Goal: Register for event/course

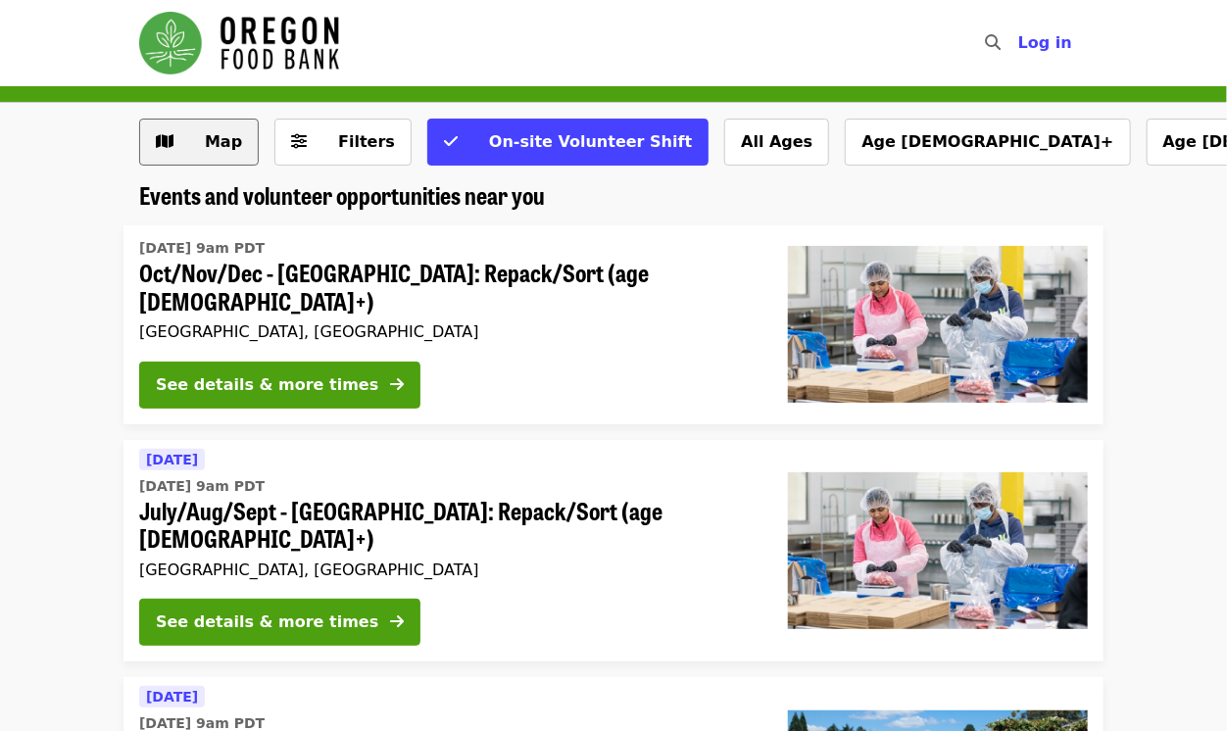
click at [231, 141] on span "Map" at bounding box center [223, 141] width 37 height 19
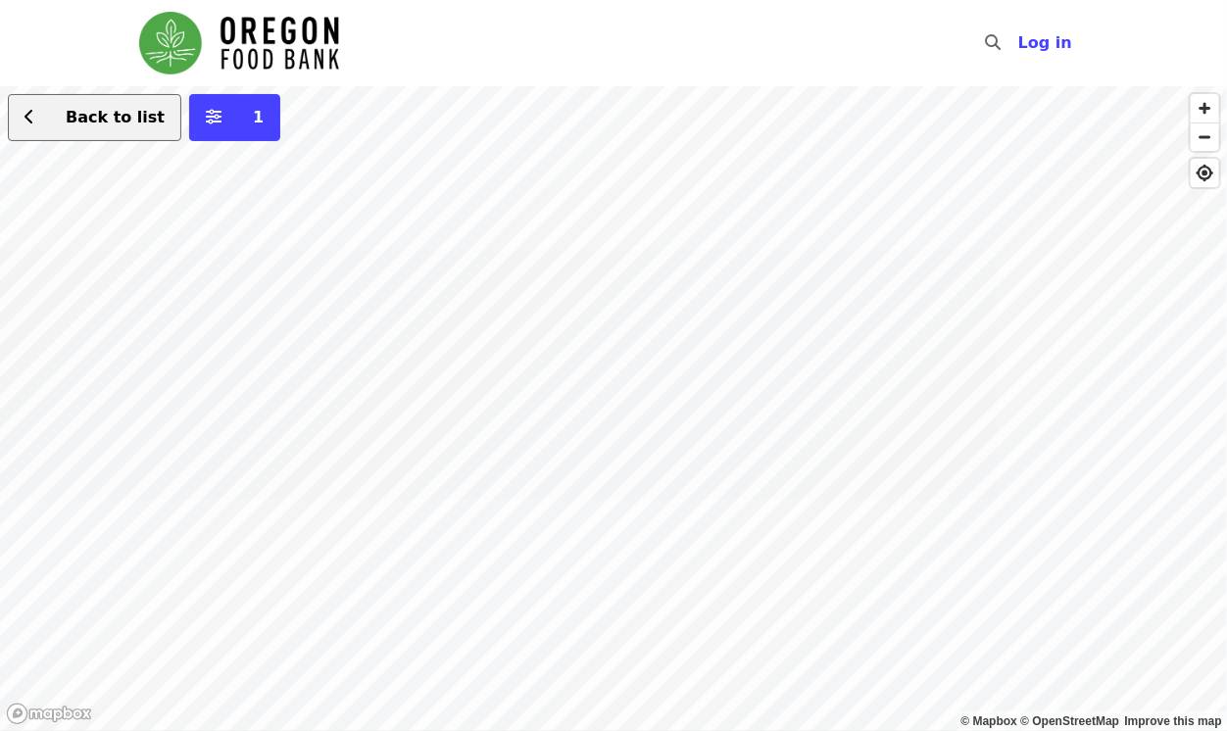
click at [85, 117] on span "Back to list" at bounding box center [115, 117] width 99 height 19
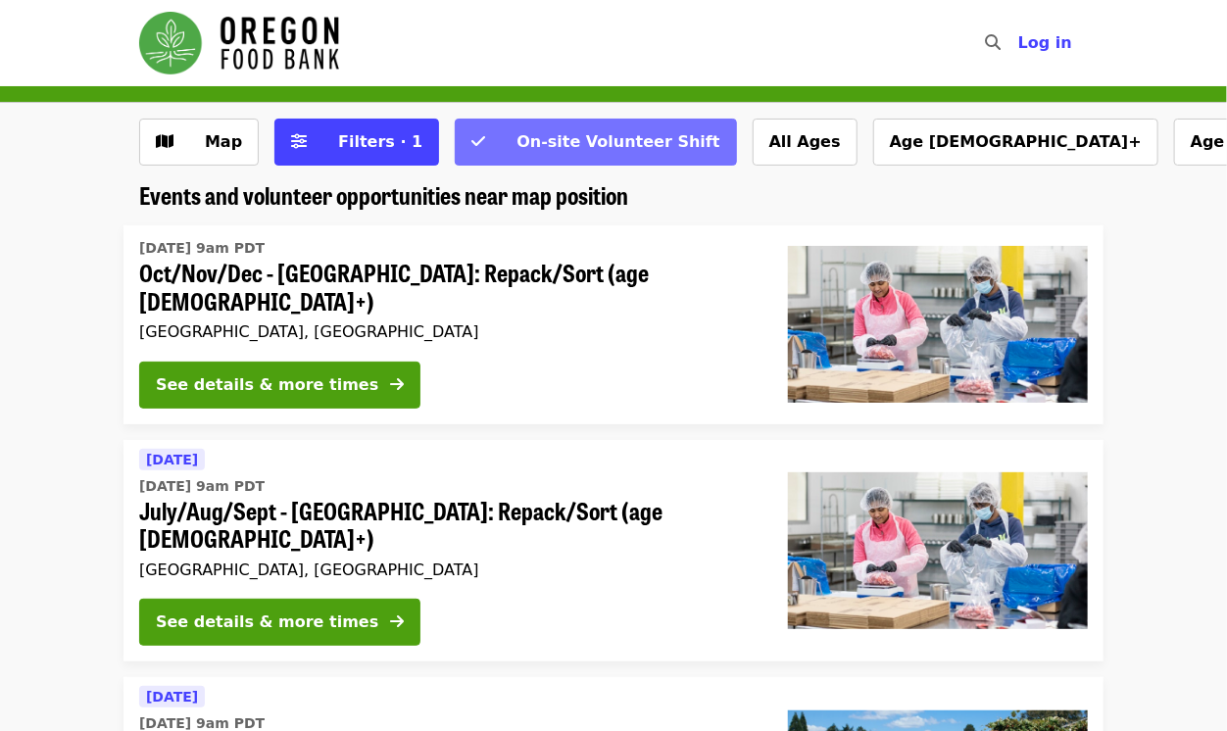
click at [629, 143] on span "On-site Volunteer Shift" at bounding box center [618, 141] width 203 height 19
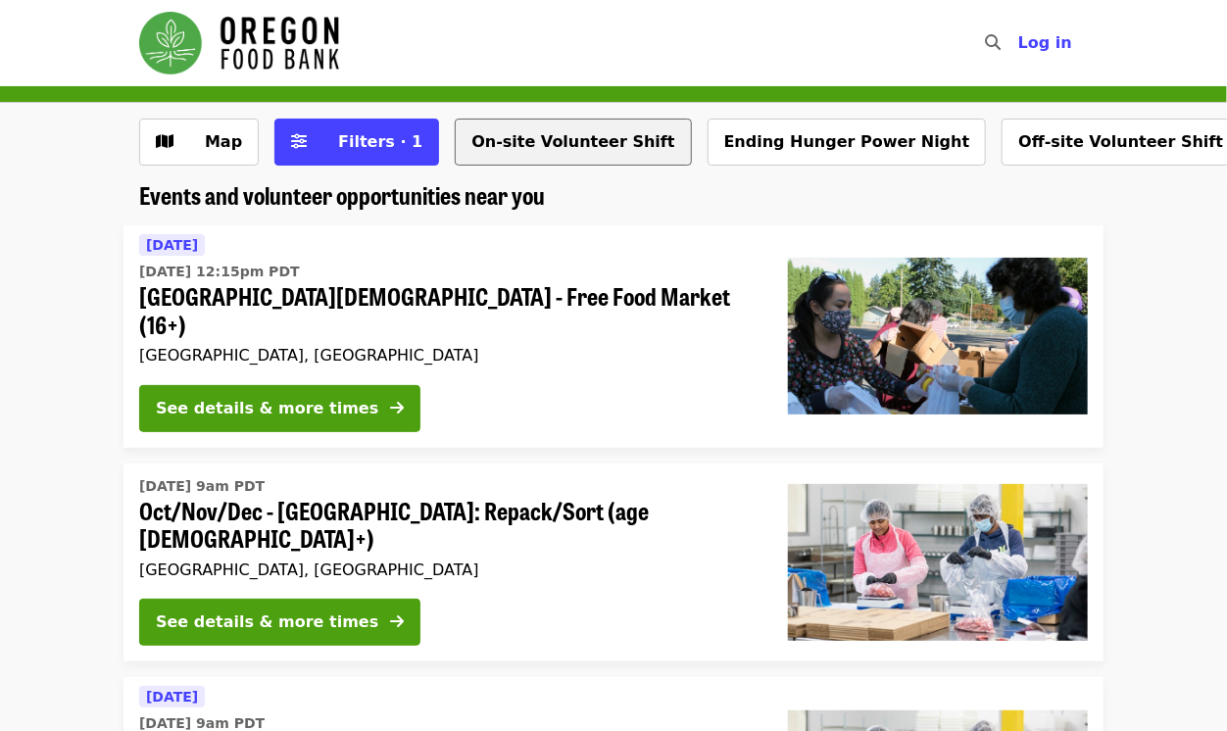
click at [587, 128] on button "On-site Volunteer Shift" at bounding box center [573, 142] width 236 height 47
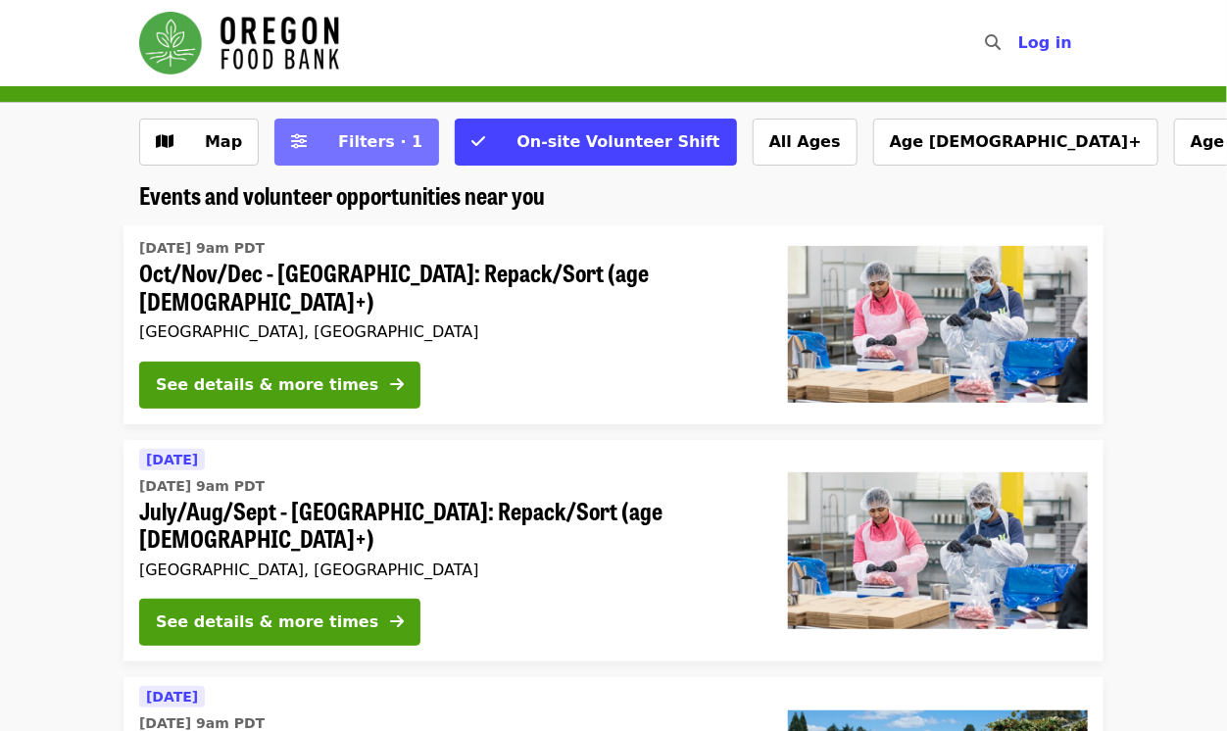
click at [378, 148] on span "Filters · 1" at bounding box center [380, 141] width 84 height 19
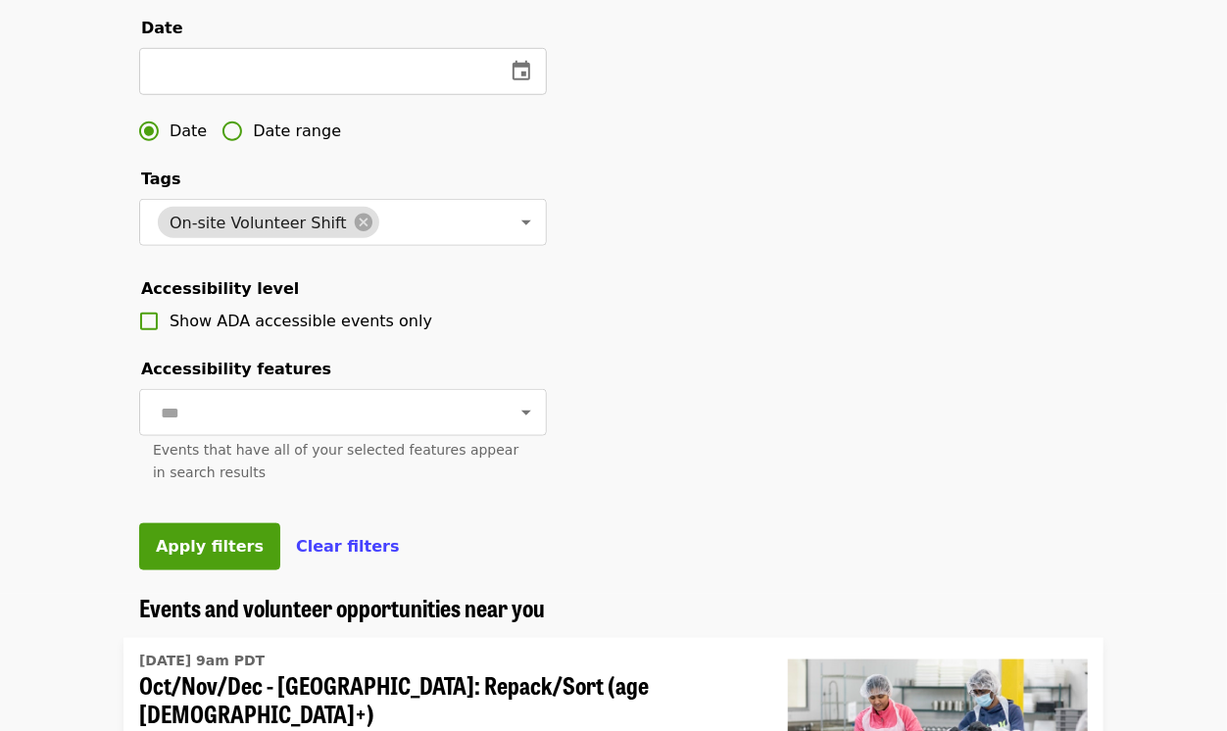
scroll to position [600, 0]
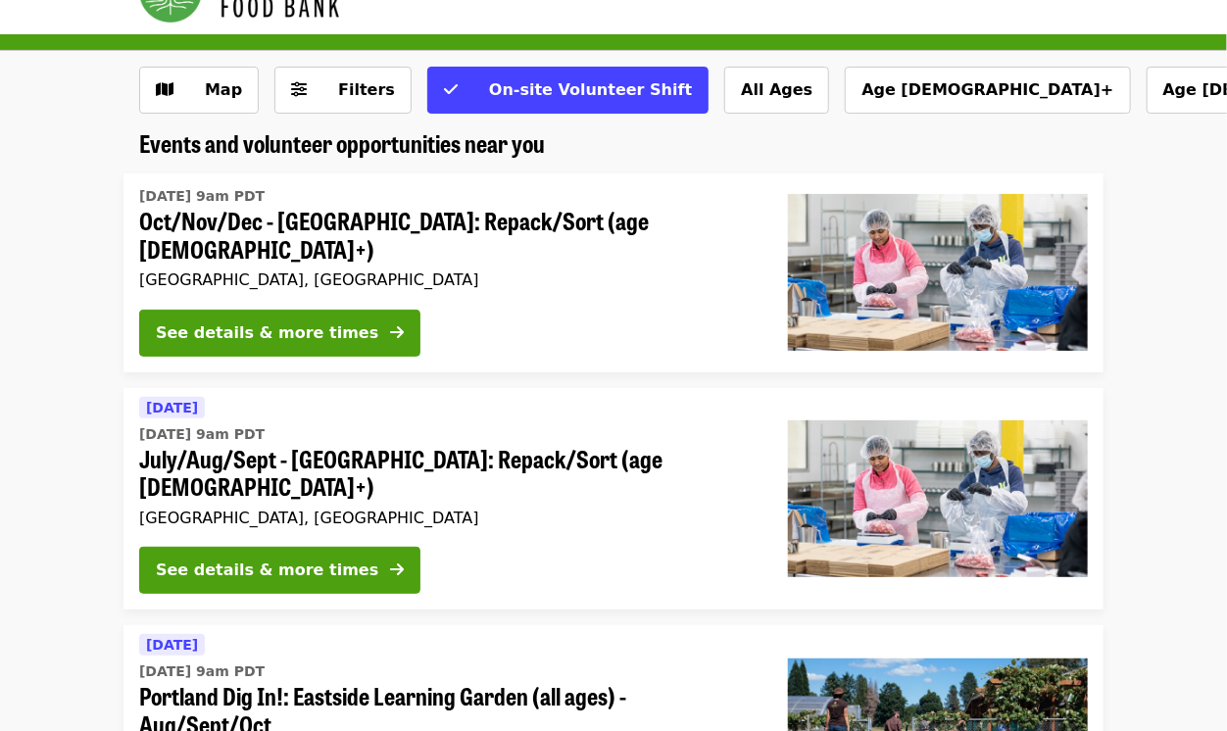
scroll to position [47, 0]
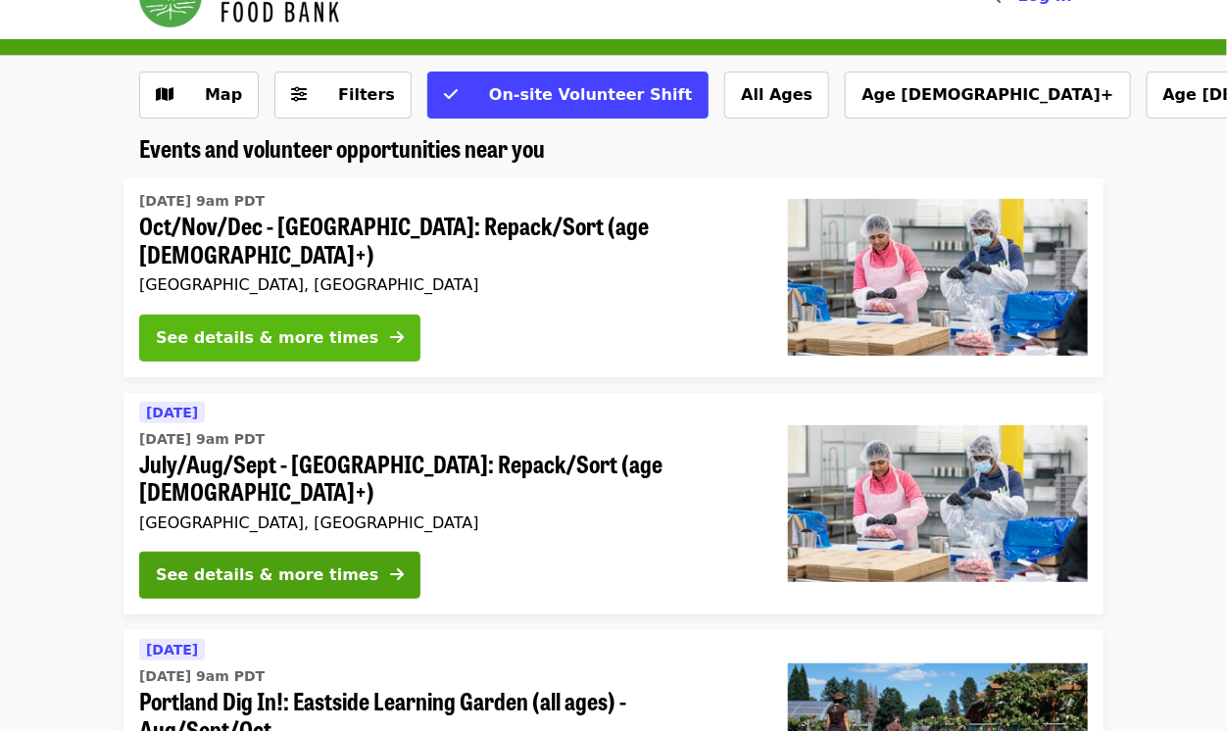
click at [309, 326] on div "See details & more times" at bounding box center [267, 338] width 223 height 24
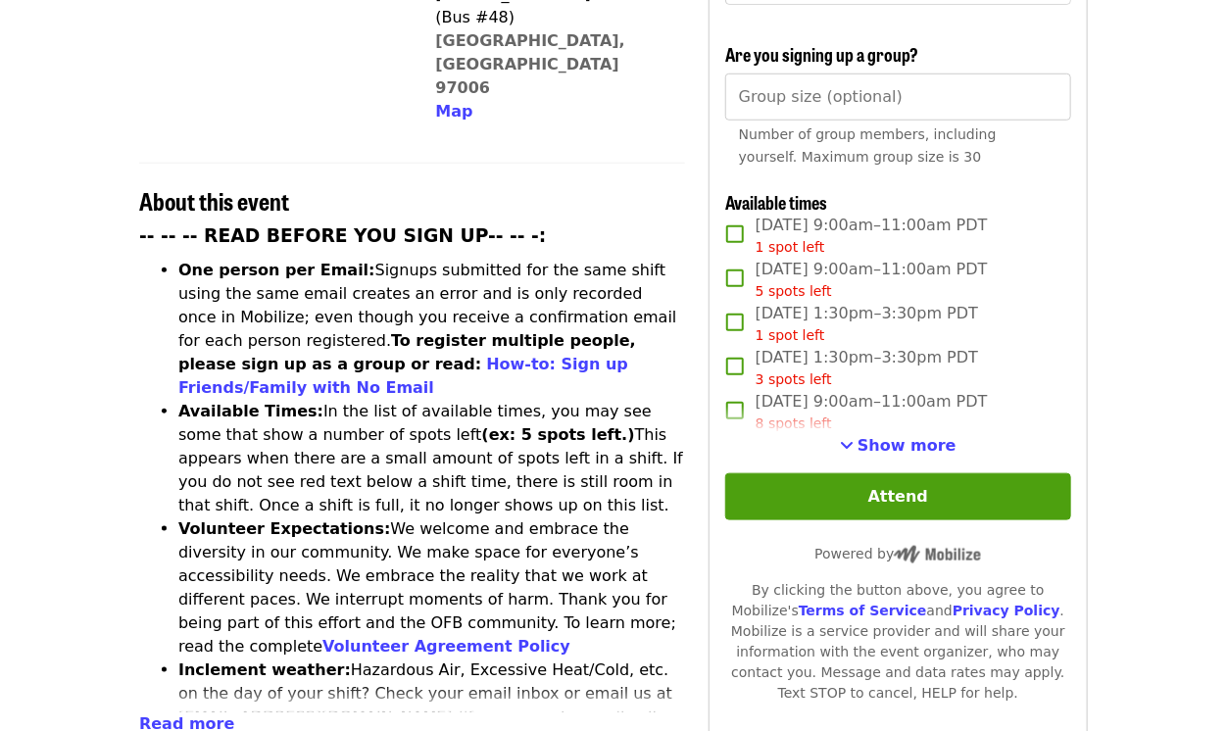
scroll to position [617, 0]
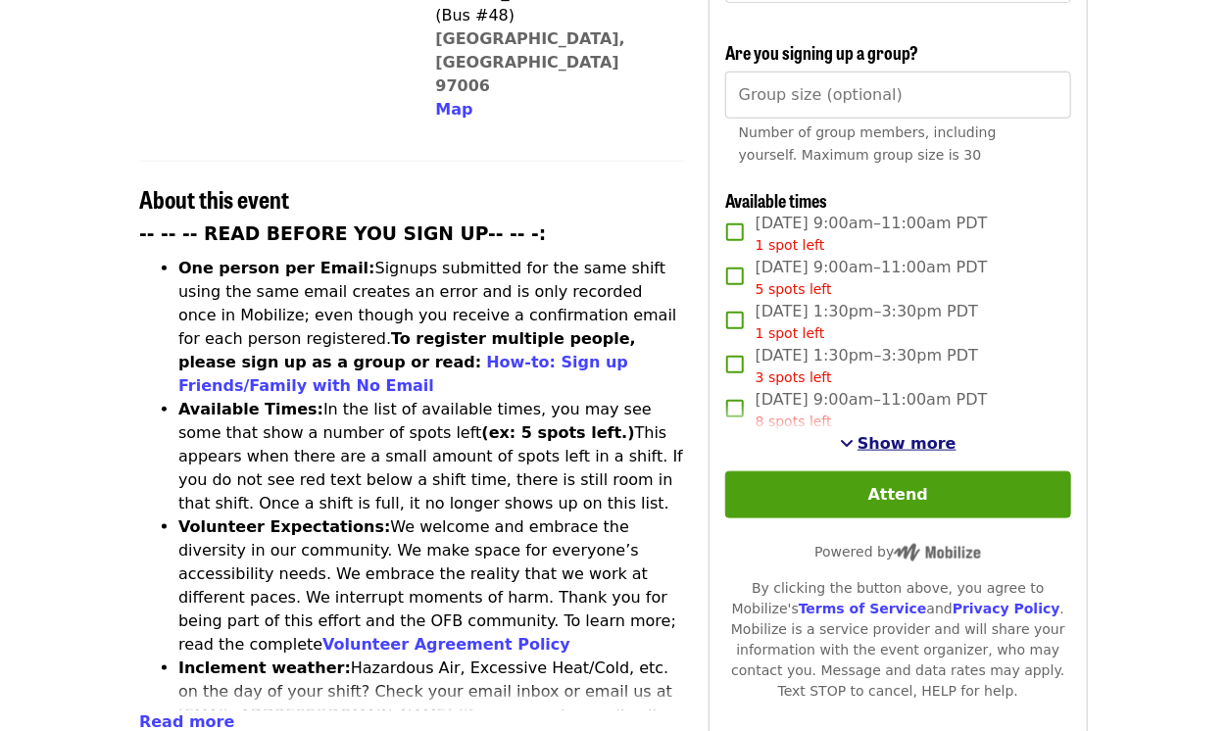
click at [873, 434] on span "Show more" at bounding box center [907, 443] width 99 height 19
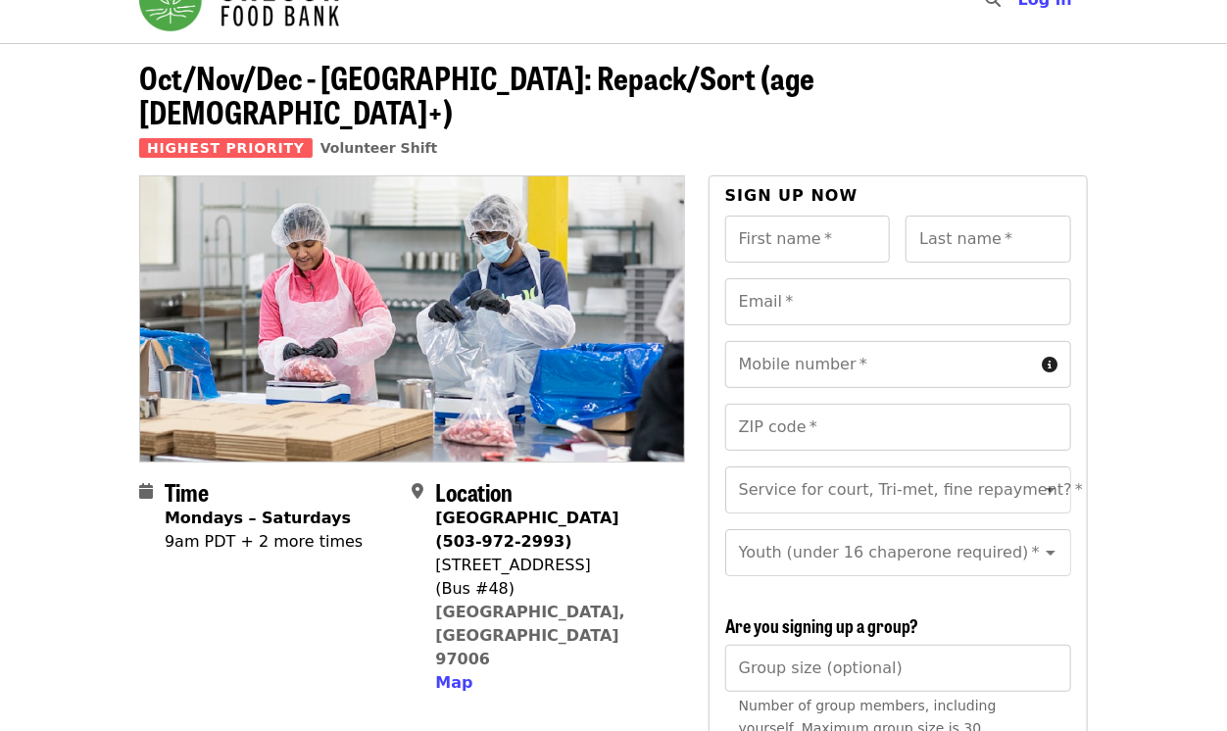
scroll to position [0, 0]
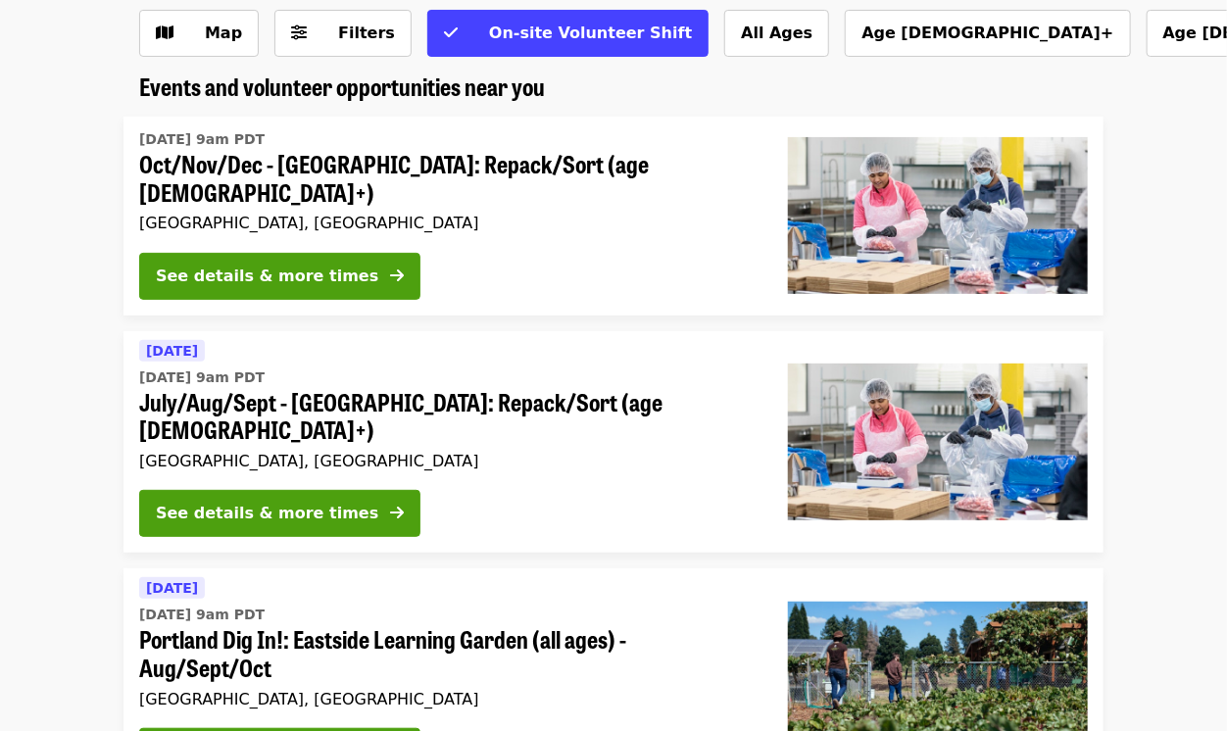
scroll to position [110, 0]
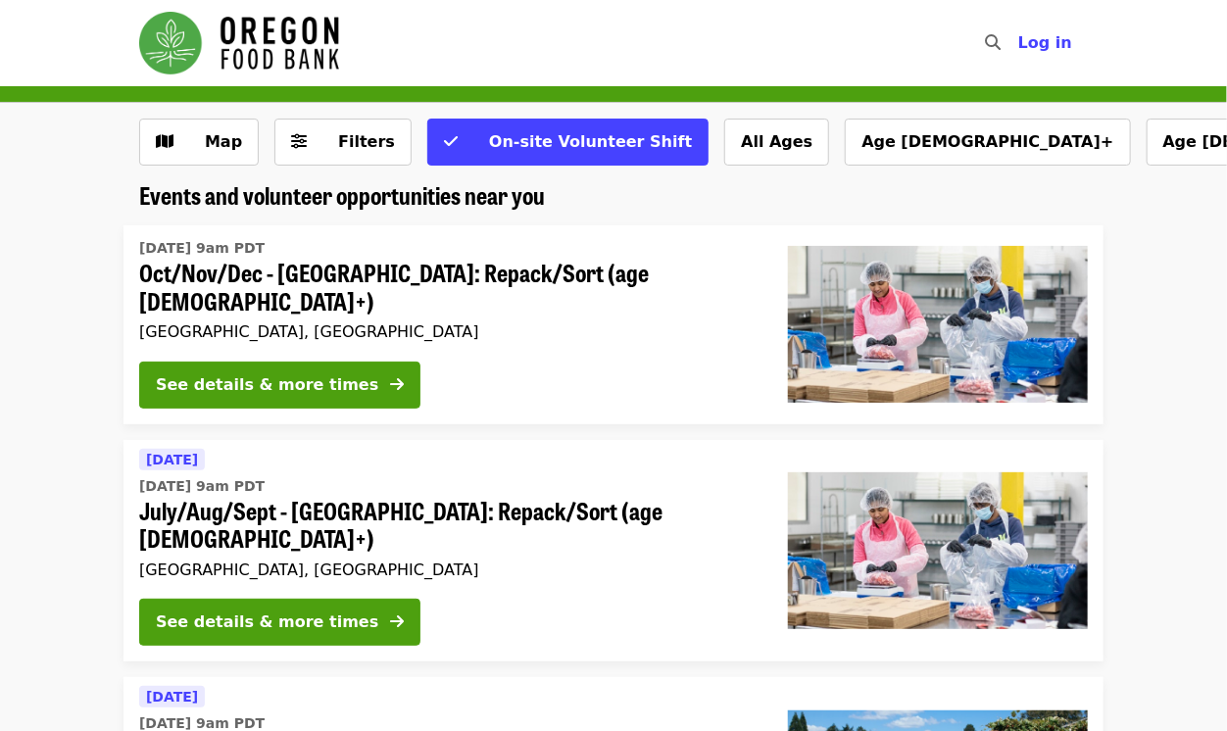
click at [228, 116] on div "Map Filters On-site Volunteer Shift All Ages Age [DEMOGRAPHIC_DATA]+ Age [DEMOG…" at bounding box center [613, 142] width 1227 height 78
click at [216, 143] on span "Map" at bounding box center [223, 141] width 37 height 19
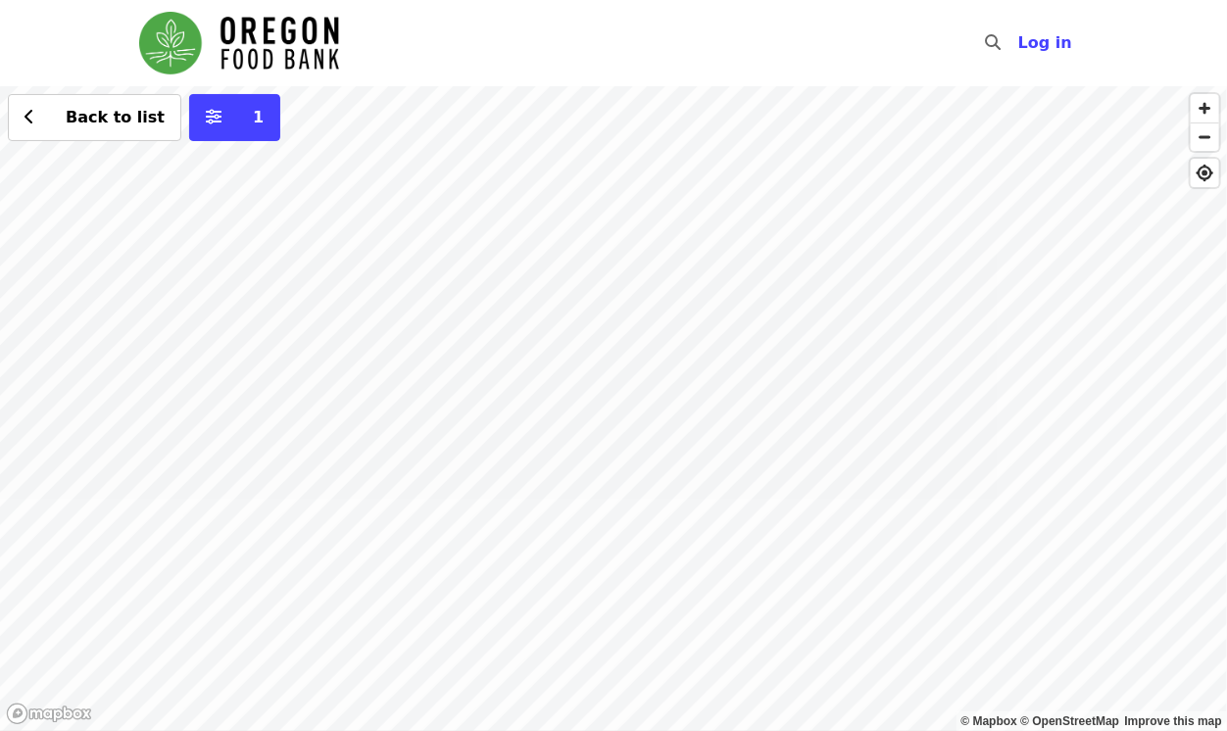
click at [493, 226] on div "Back to list 1" at bounding box center [613, 408] width 1227 height 645
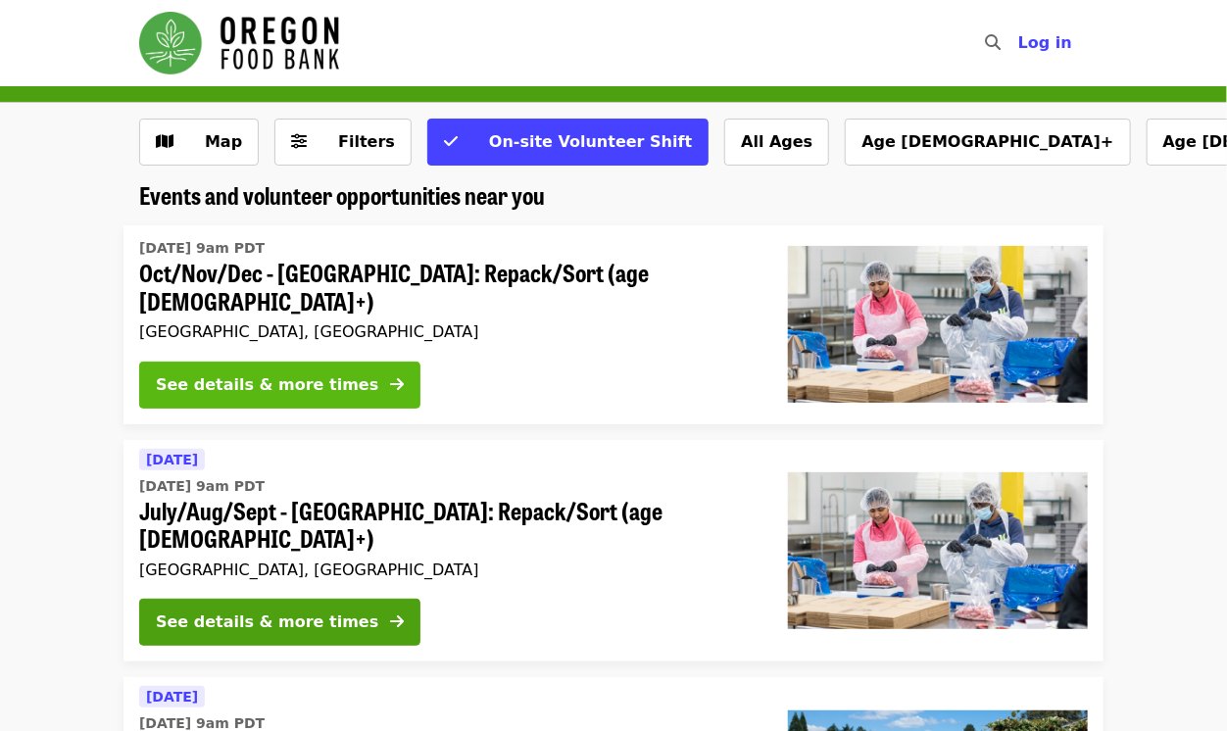
click at [311, 381] on div "See details & more times" at bounding box center [267, 385] width 223 height 24
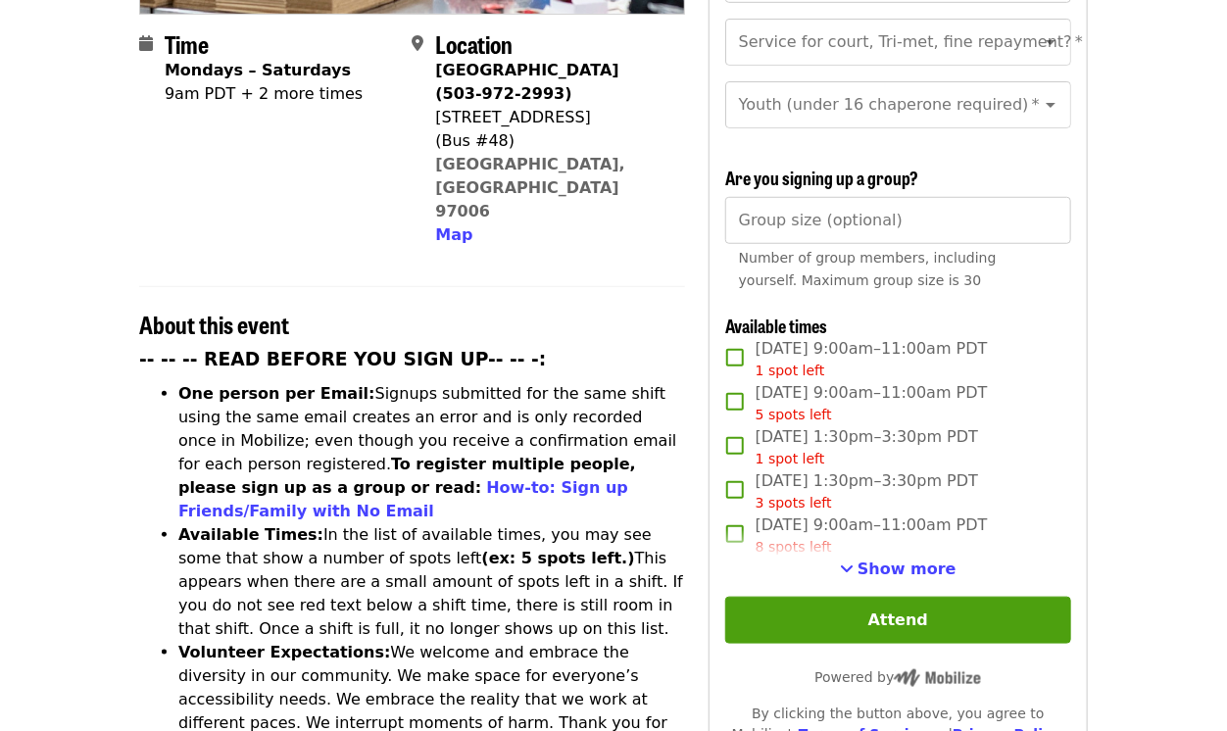
scroll to position [497, 0]
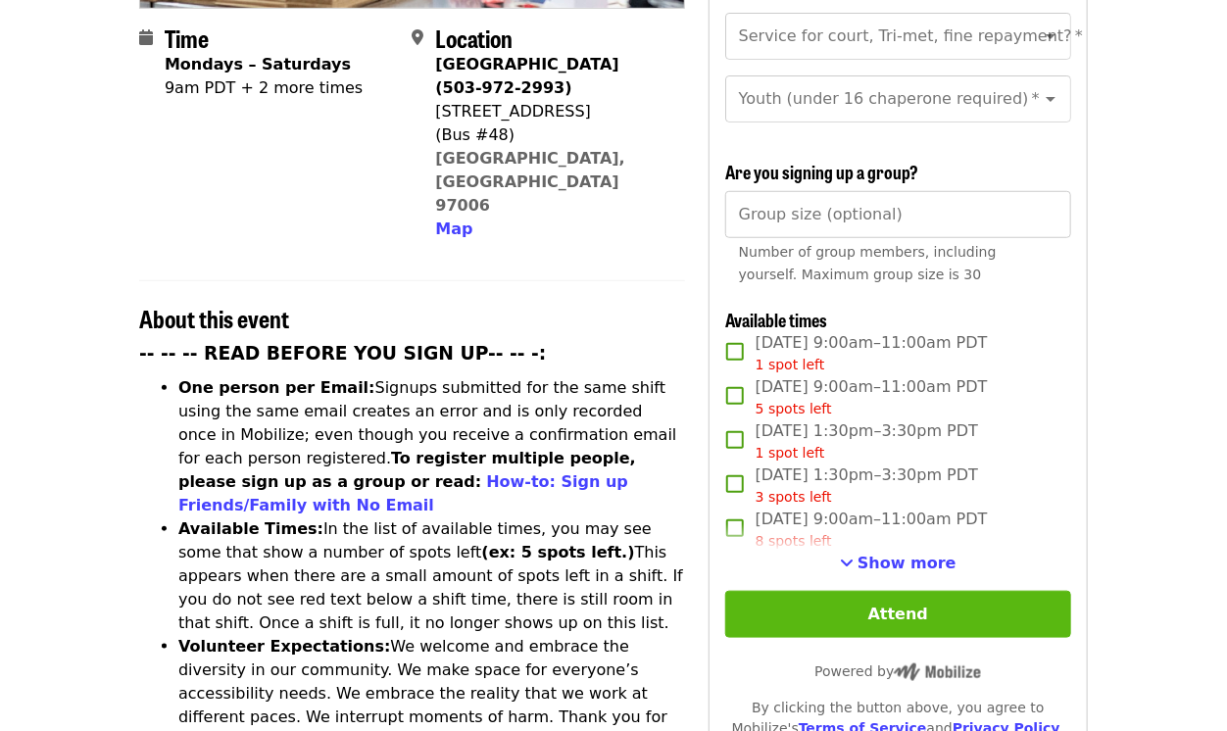
click at [805, 591] on button "Attend" at bounding box center [898, 614] width 346 height 47
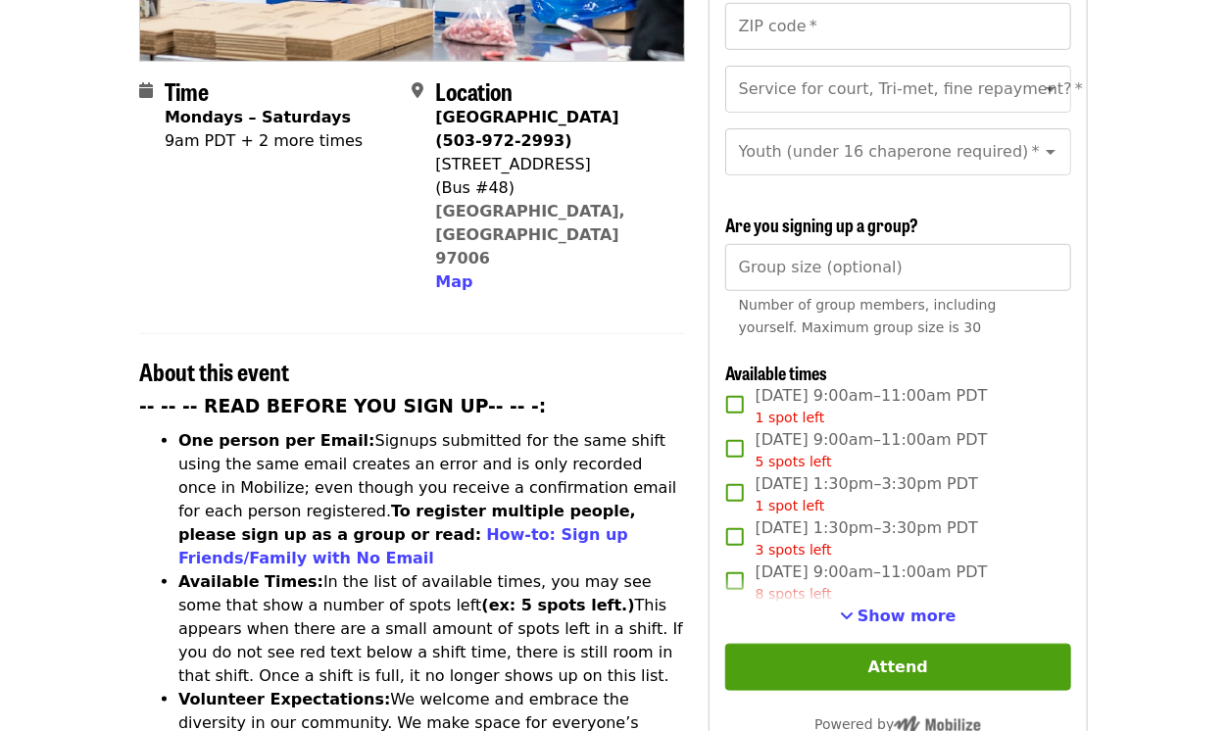
scroll to position [447, 0]
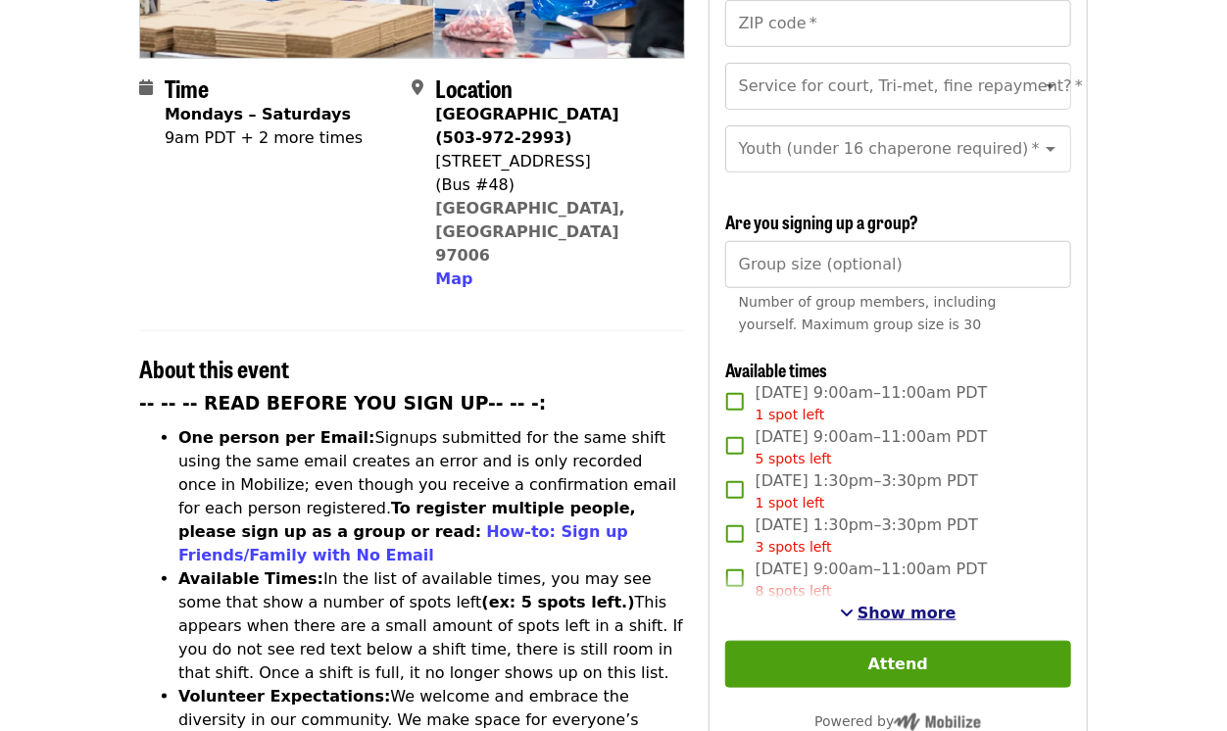
click at [876, 604] on span "Show more" at bounding box center [907, 613] width 99 height 19
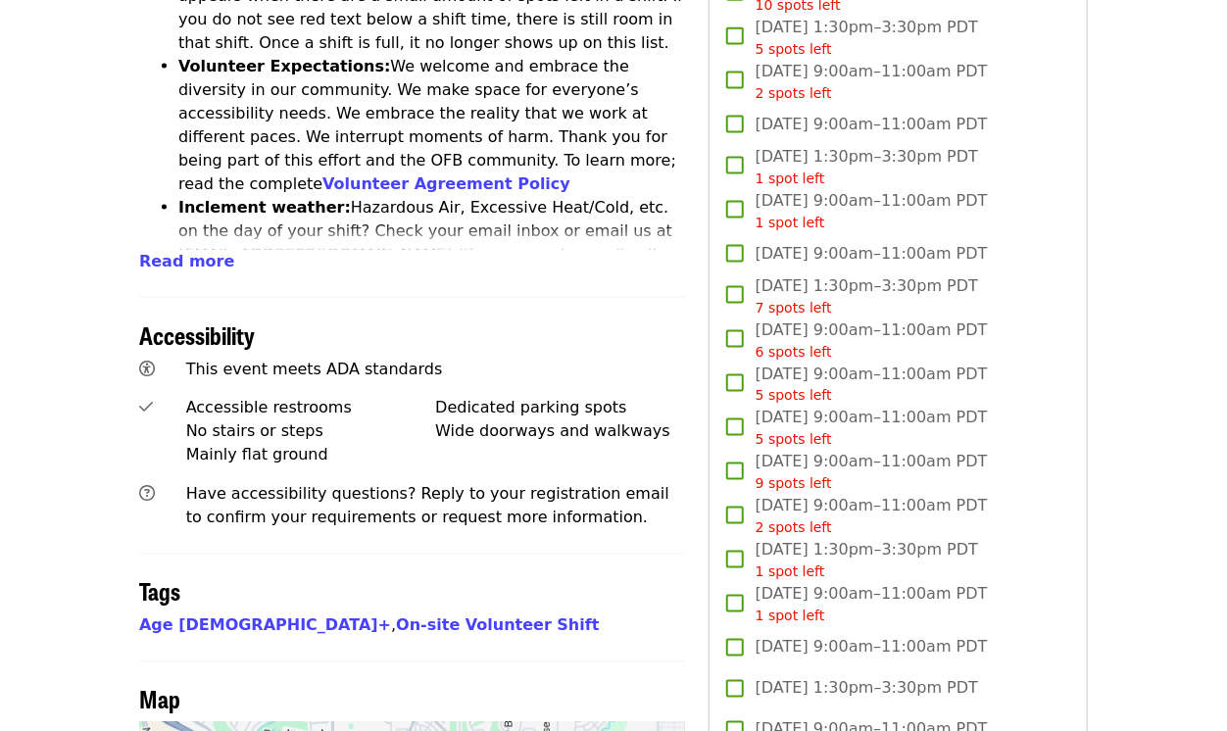
scroll to position [1117, 0]
